Goal: Information Seeking & Learning: Learn about a topic

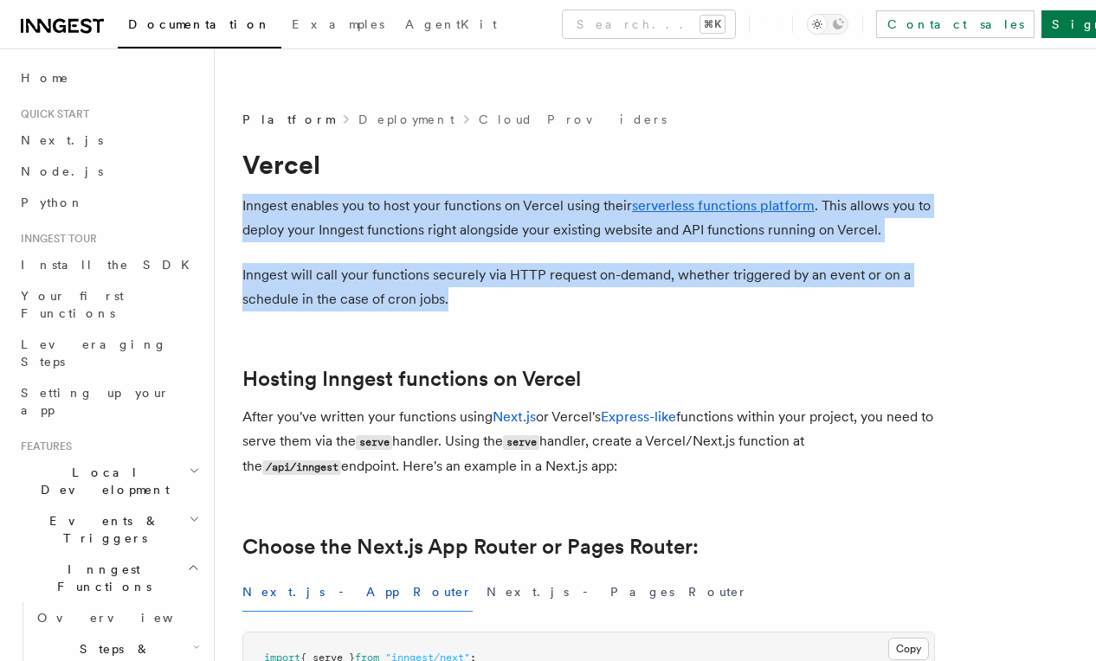
drag, startPoint x: 240, startPoint y: 164, endPoint x: 481, endPoint y: 276, distance: 266.1
click at [84, 19] on icon at bounding box center [86, 25] width 11 height 15
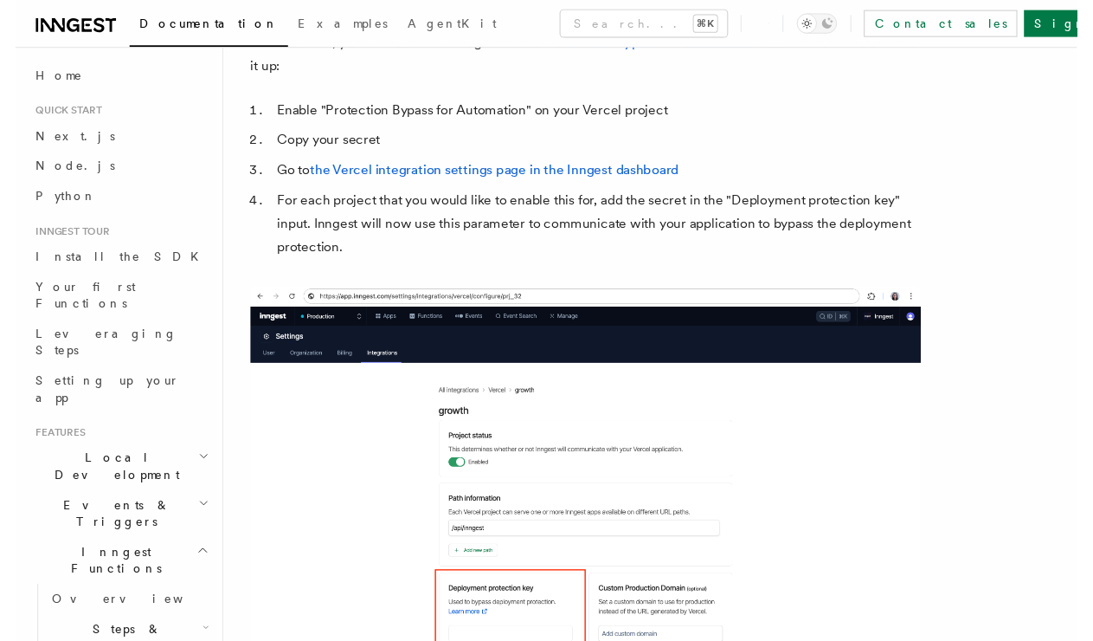
scroll to position [1568, 0]
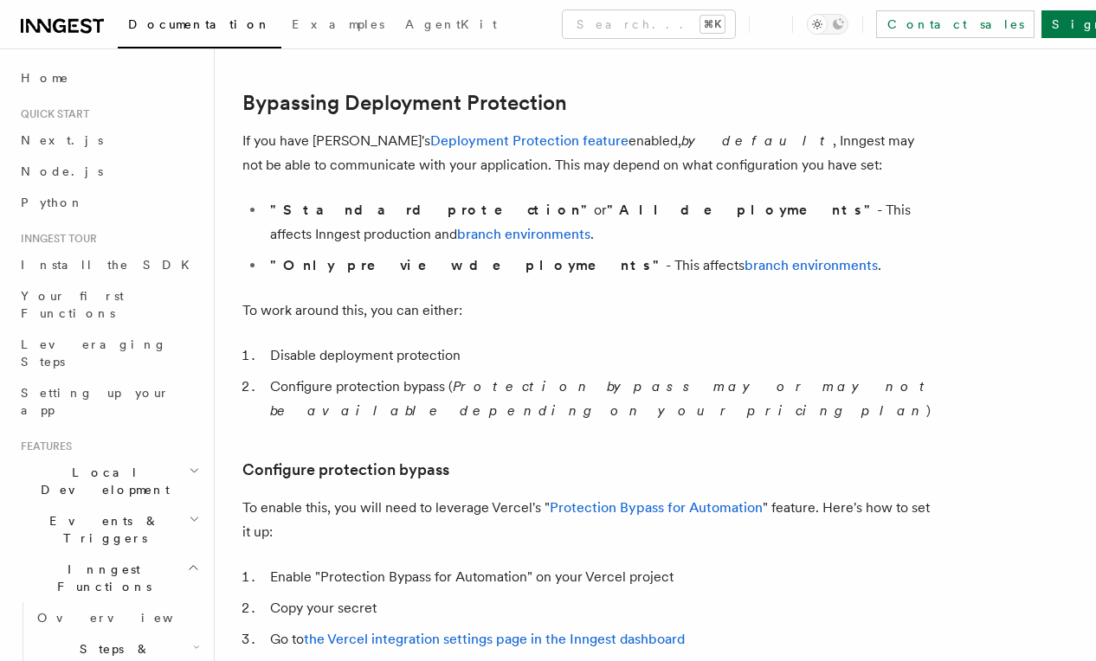
scroll to position [1280, 0]
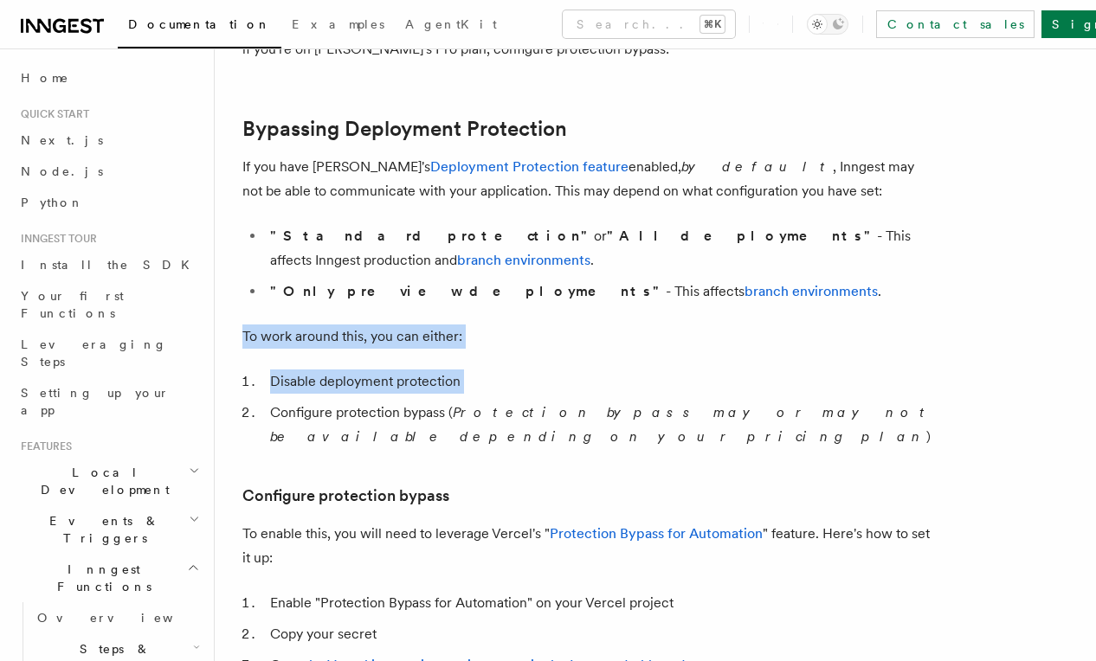
drag, startPoint x: 234, startPoint y: 267, endPoint x: 255, endPoint y: 354, distance: 90.1
click at [255, 354] on div "Platform Deployment Cloud Providers Vercel Inngest enables you to host your fun…" at bounding box center [655, 596] width 881 height 3683
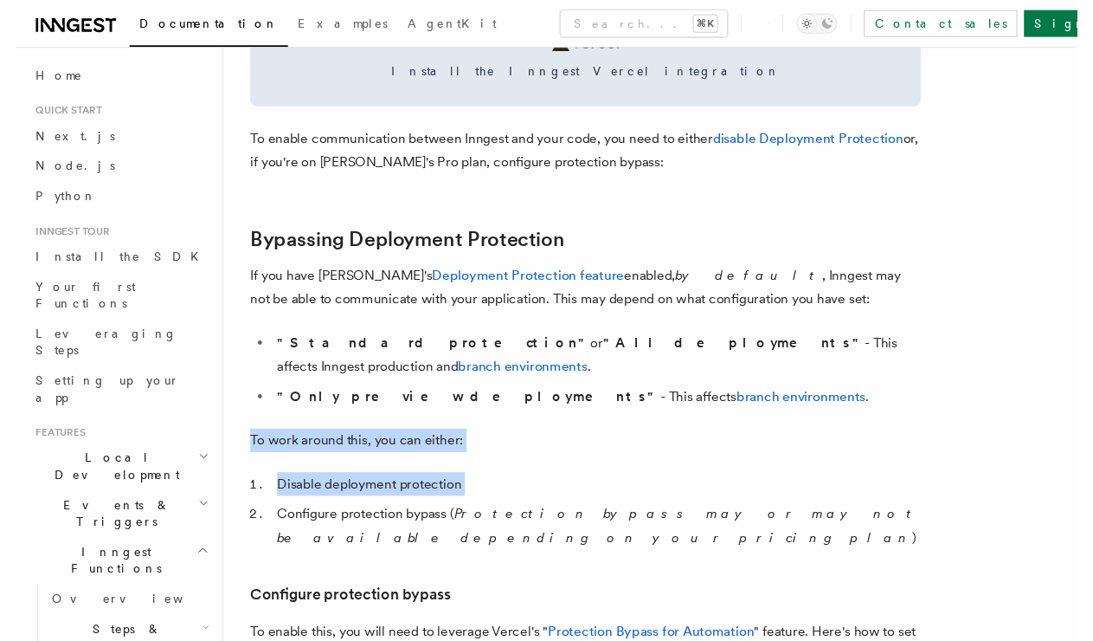
scroll to position [1147, 0]
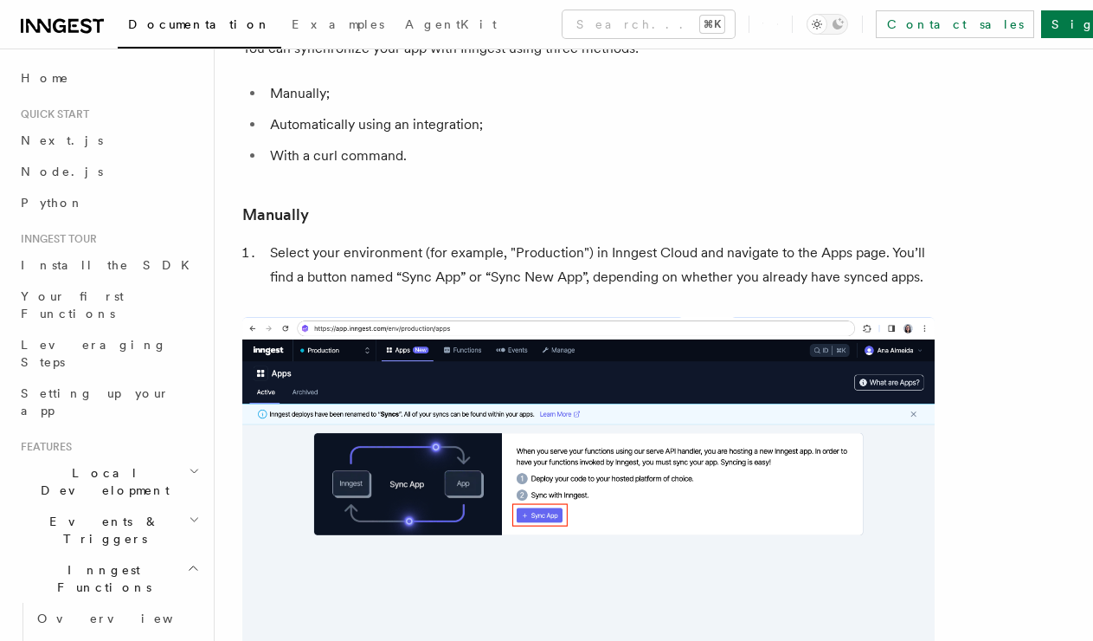
scroll to position [303, 0]
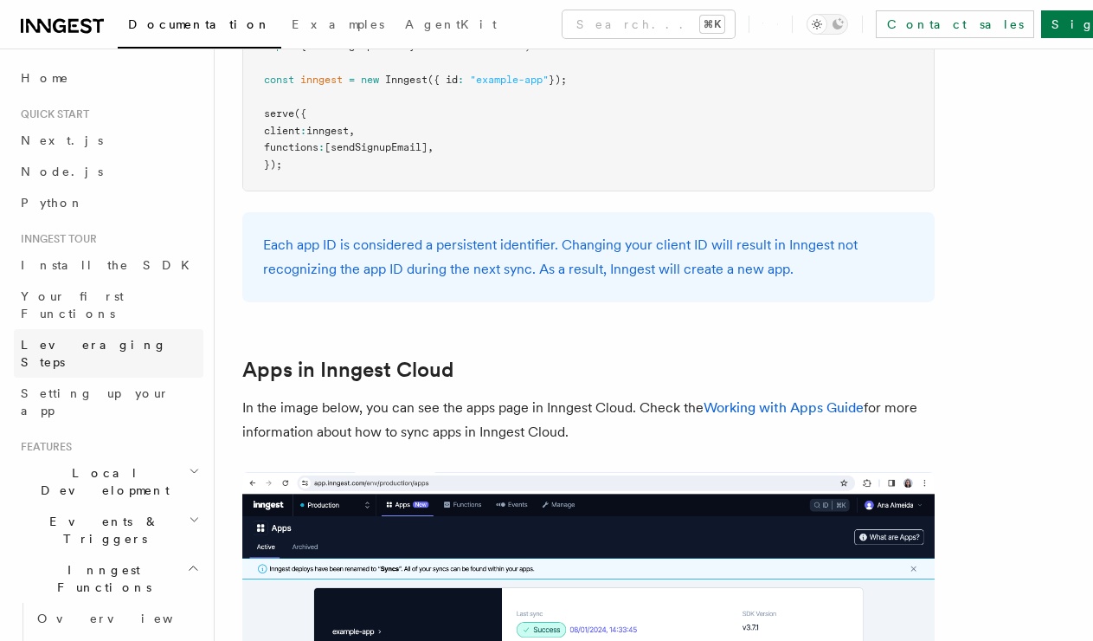
scroll to position [1189, 0]
click at [70, 29] on icon at bounding box center [73, 26] width 10 height 14
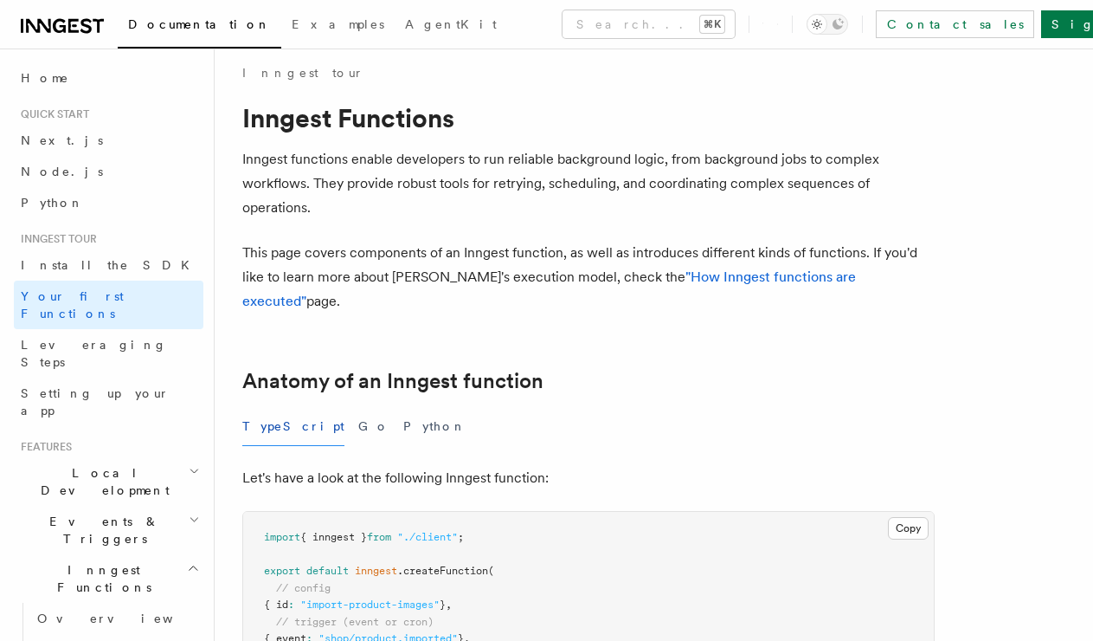
scroll to position [27, 0]
